Goal: Information Seeking & Learning: Learn about a topic

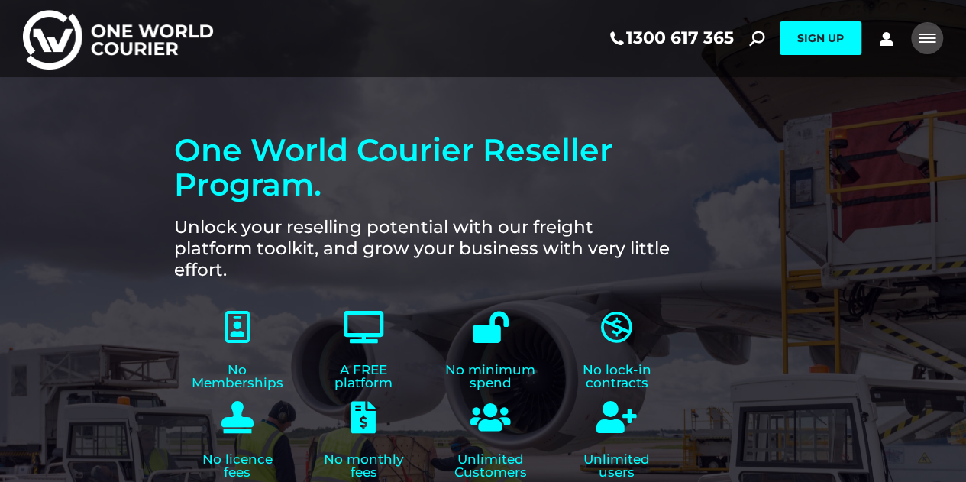
click at [919, 42] on span "Mobile menu icon" at bounding box center [926, 42] width 17 height 2
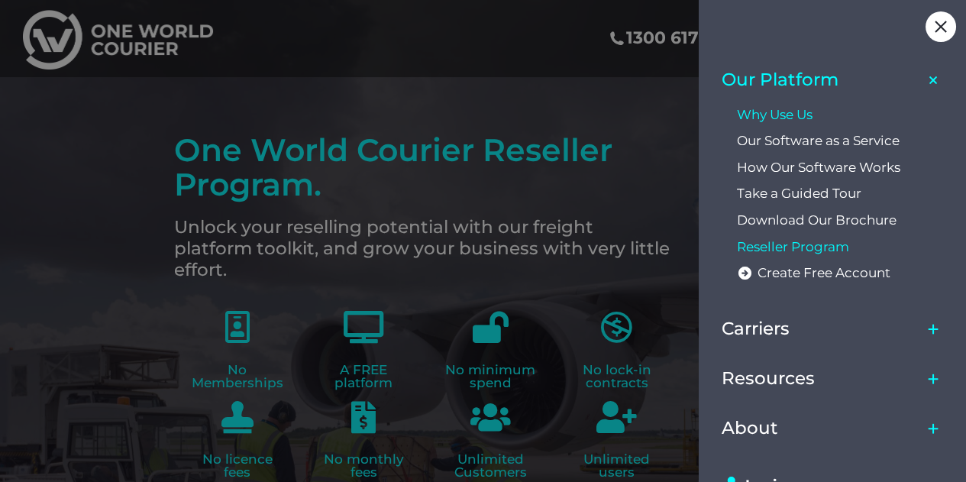
click at [789, 107] on span "Why Use Us" at bounding box center [775, 115] width 76 height 16
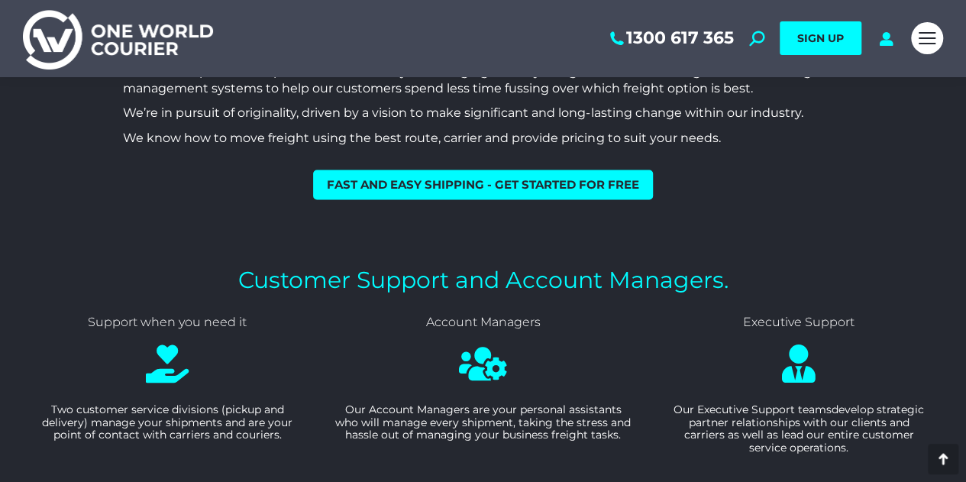
scroll to position [1222, 0]
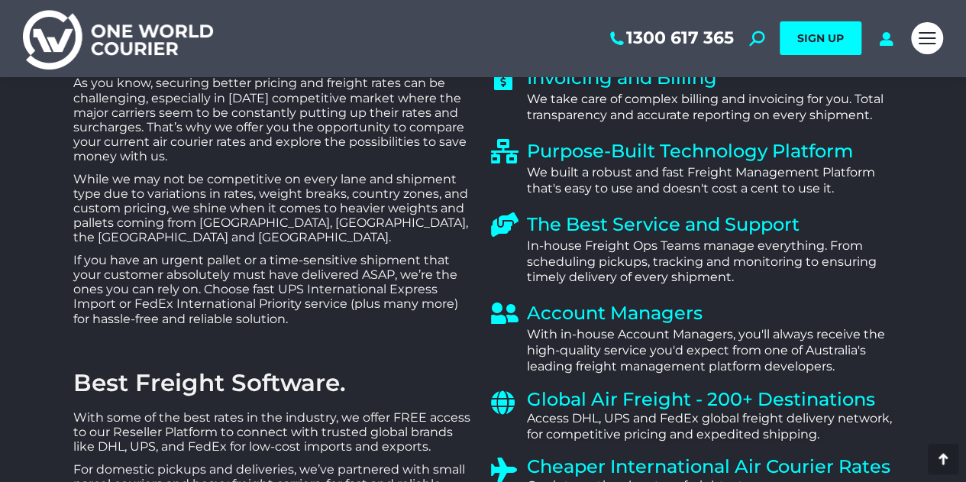
scroll to position [1680, 0]
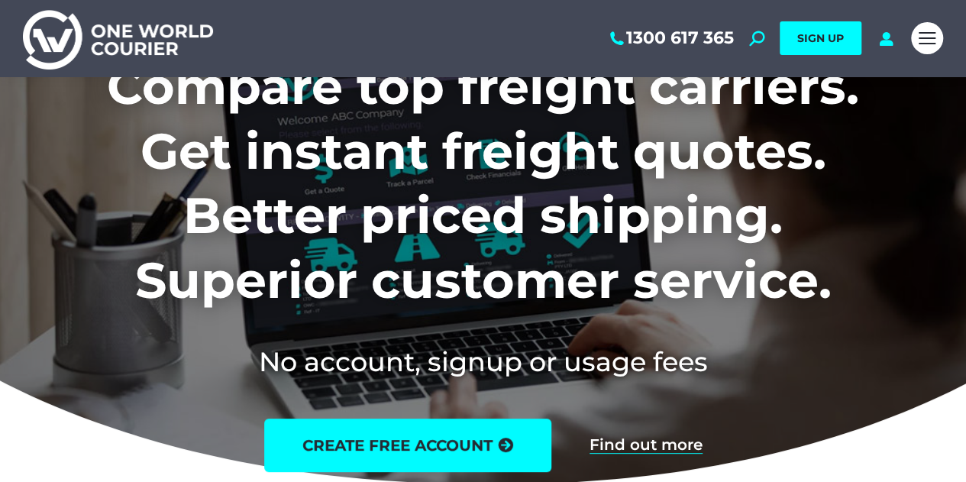
scroll to position [76, 0]
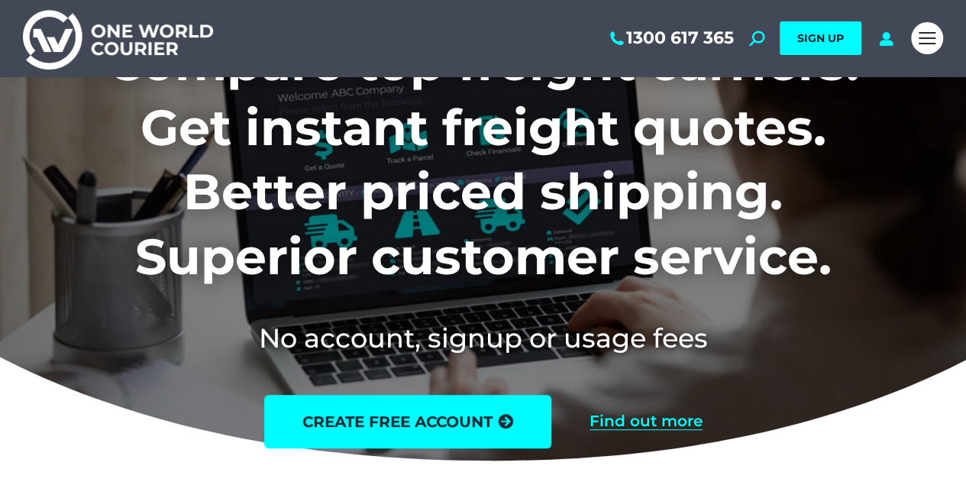
click at [638, 421] on link "Find out more" at bounding box center [645, 421] width 113 height 17
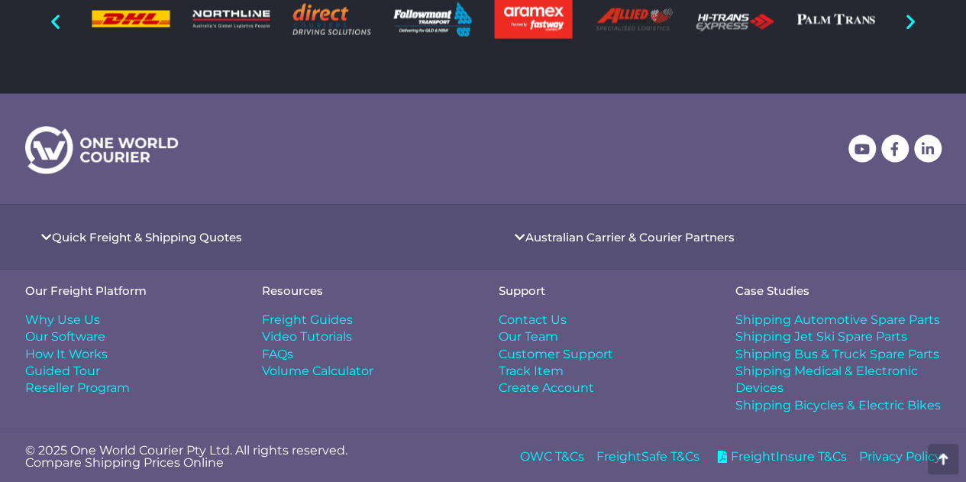
scroll to position [1467, 0]
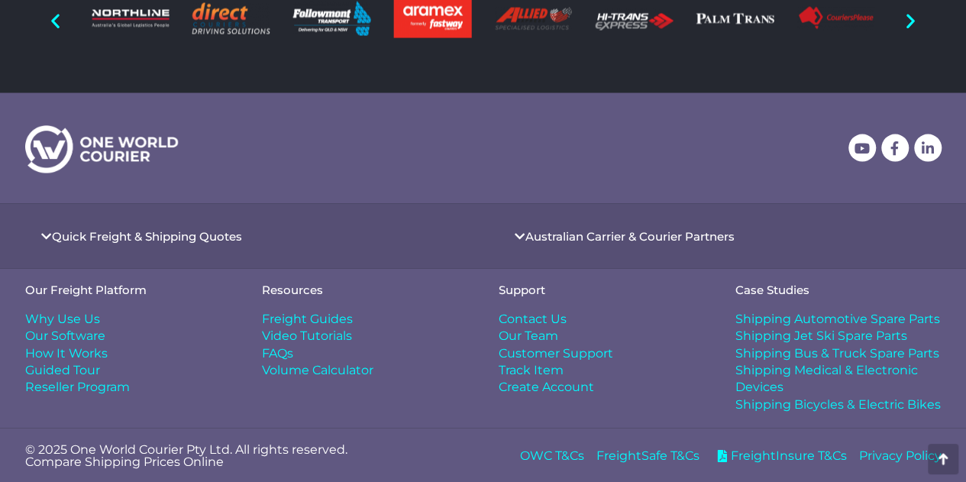
click at [75, 312] on span "Why Use Us" at bounding box center [62, 319] width 75 height 17
click at [63, 353] on span "How It Works" at bounding box center [66, 353] width 82 height 17
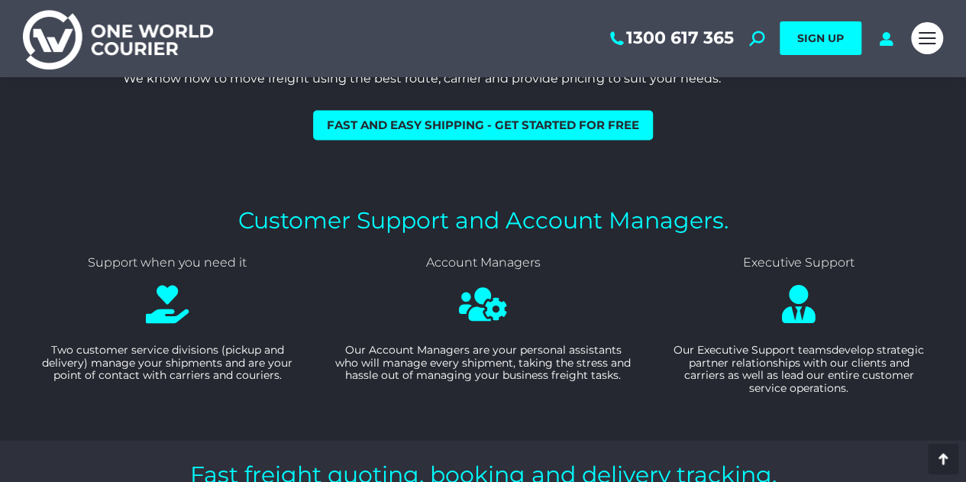
scroll to position [1298, 0]
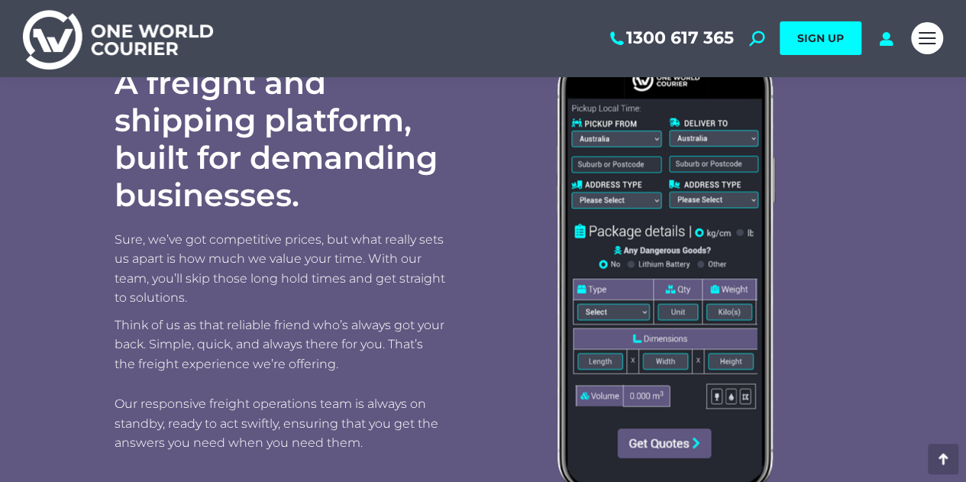
scroll to position [1069, 0]
